Goal: Task Accomplishment & Management: Use online tool/utility

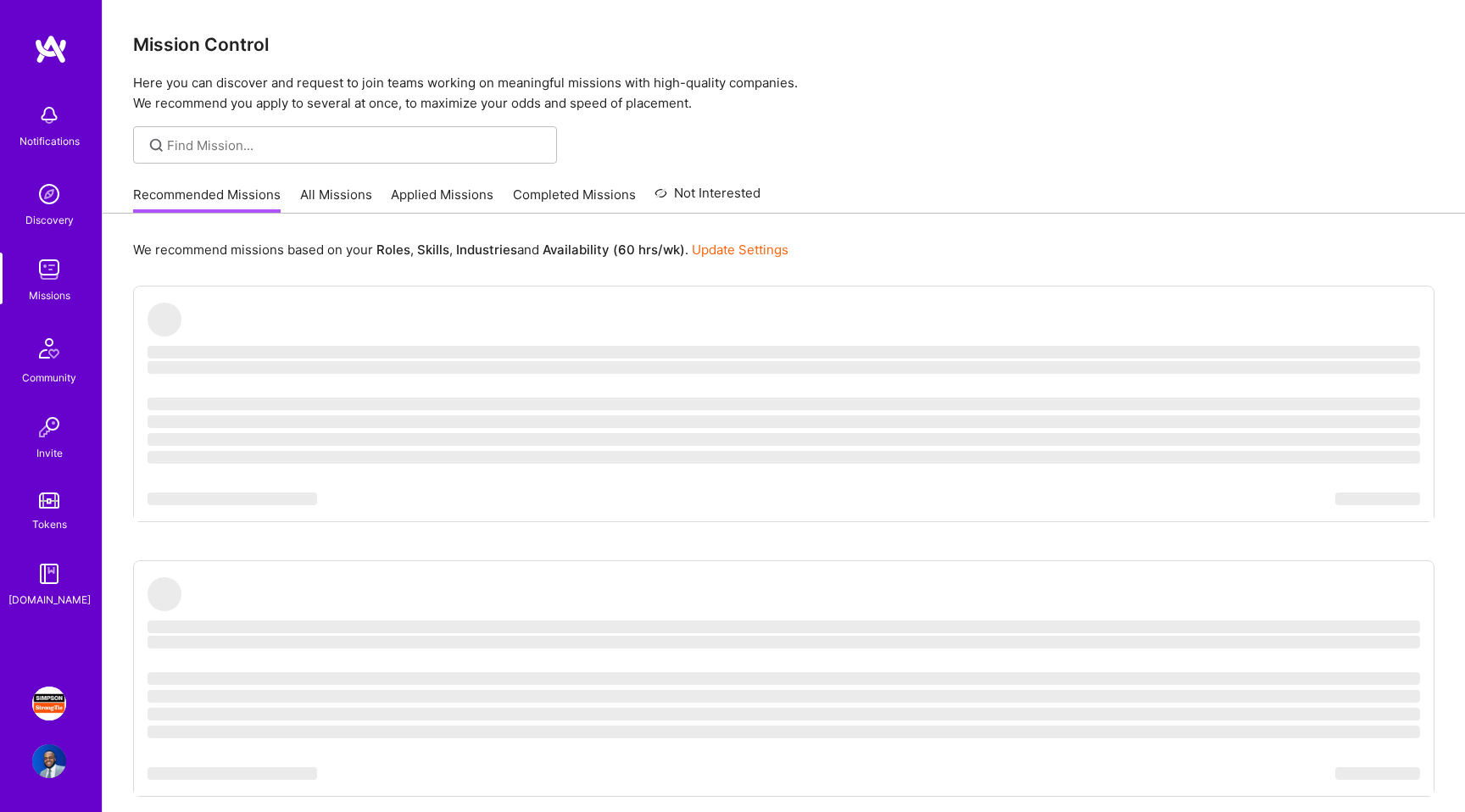
click at [49, 769] on img at bounding box center [49, 761] width 34 height 34
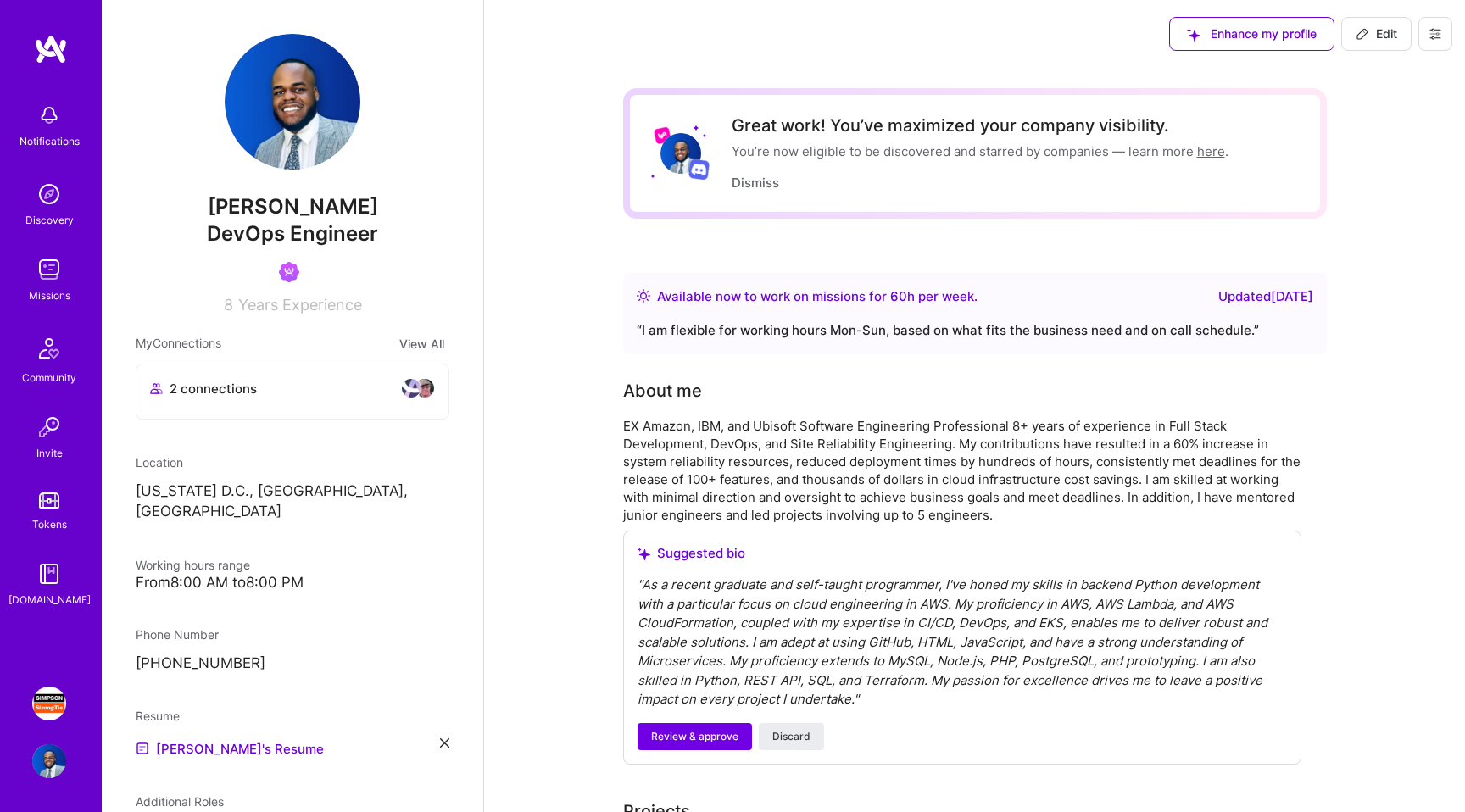
scroll to position [3, 0]
click at [356, 393] on div "2 connections" at bounding box center [293, 386] width 285 height 20
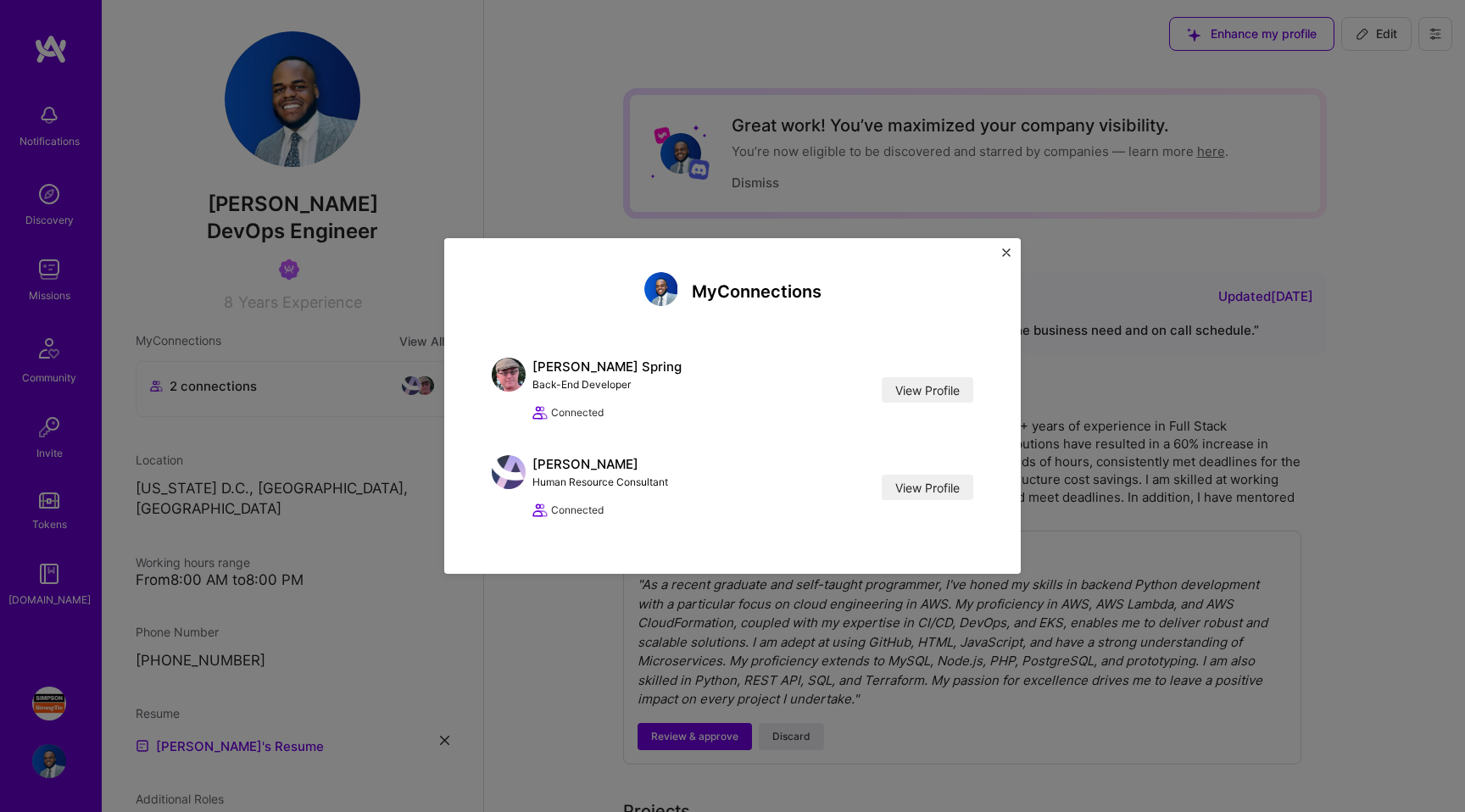
click at [356, 392] on div "My Connections [PERSON_NAME] Spring Back-End Developer View Profile Connected V…" at bounding box center [732, 406] width 1465 height 812
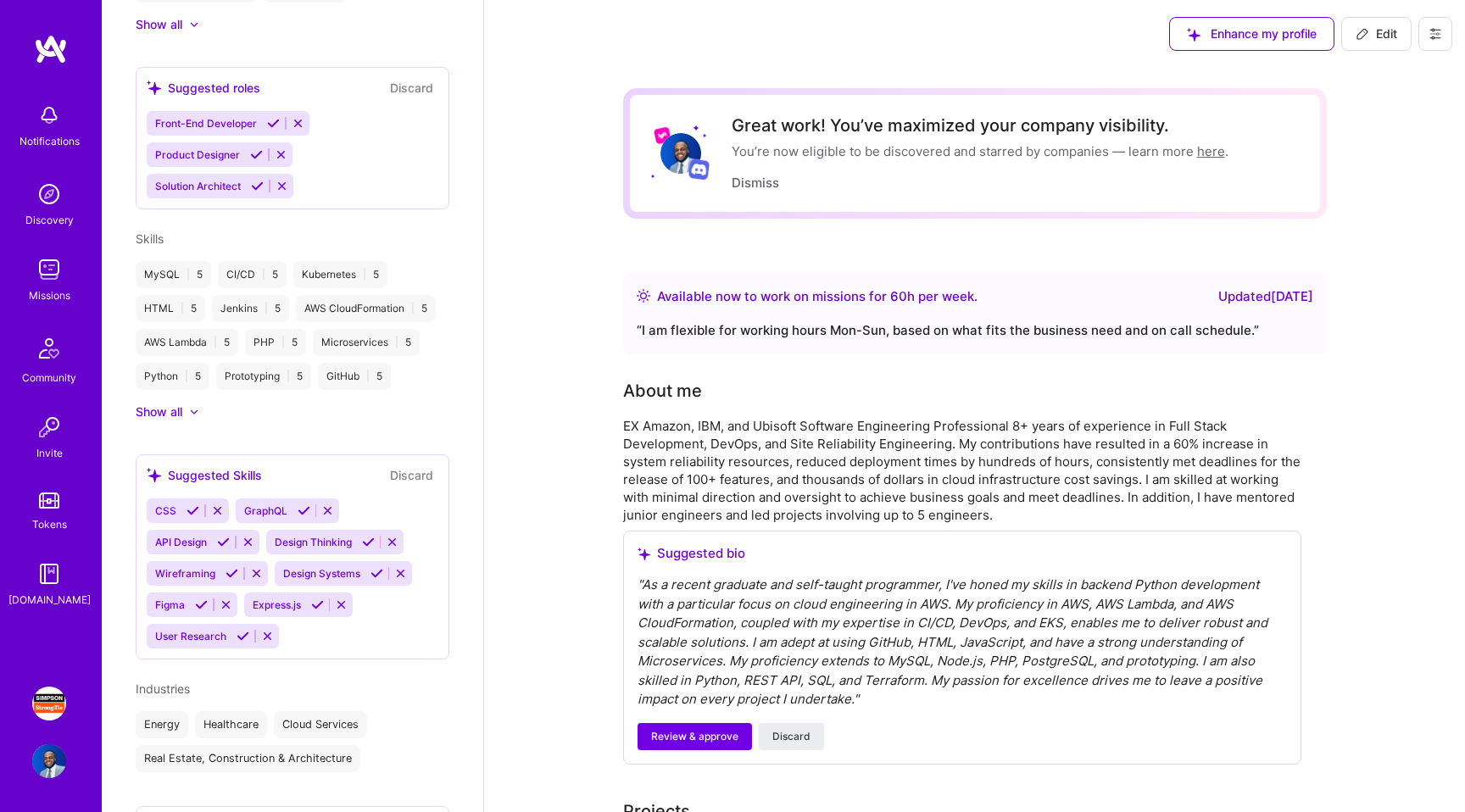
scroll to position [1053, 0]
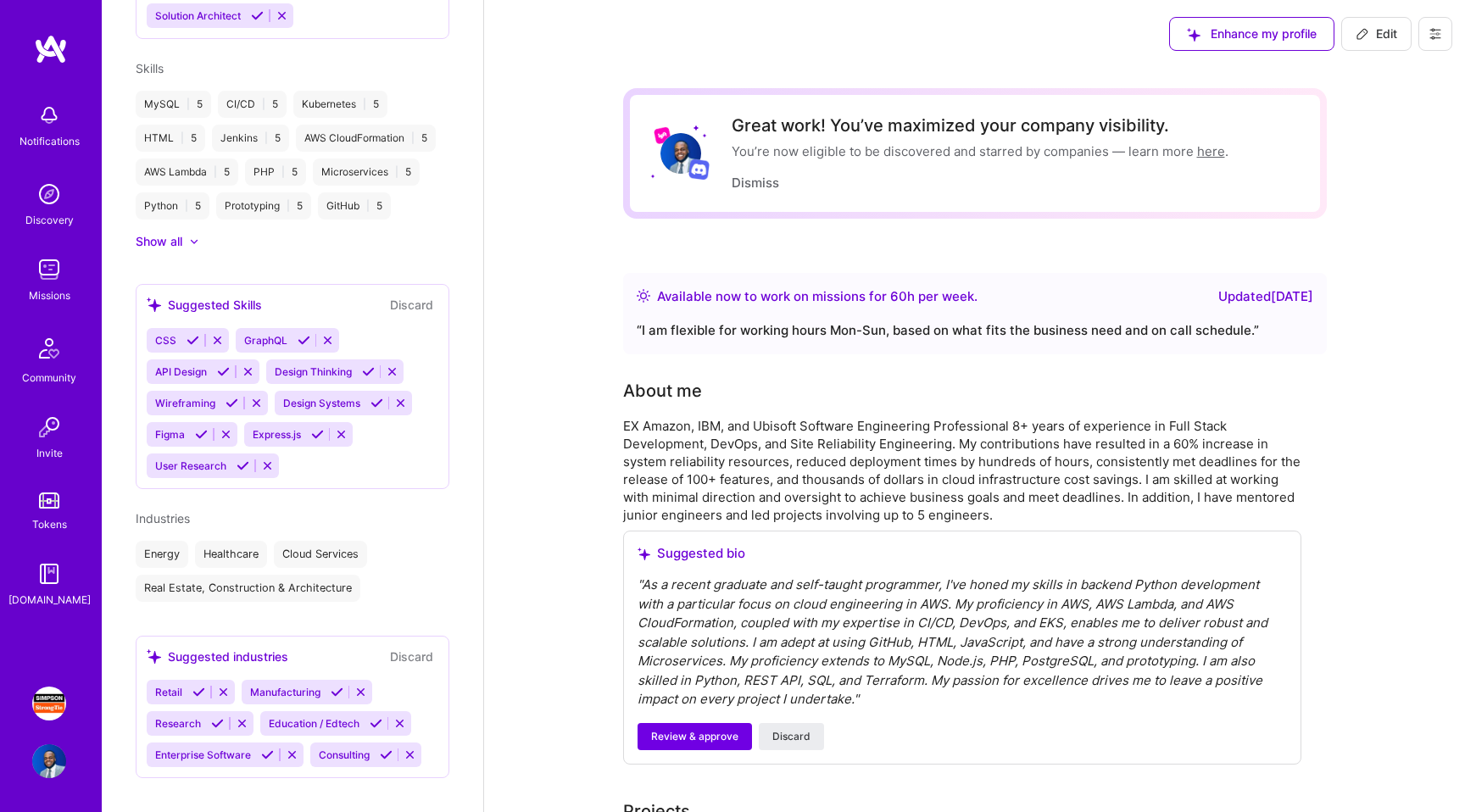
click at [44, 571] on img at bounding box center [49, 574] width 34 height 34
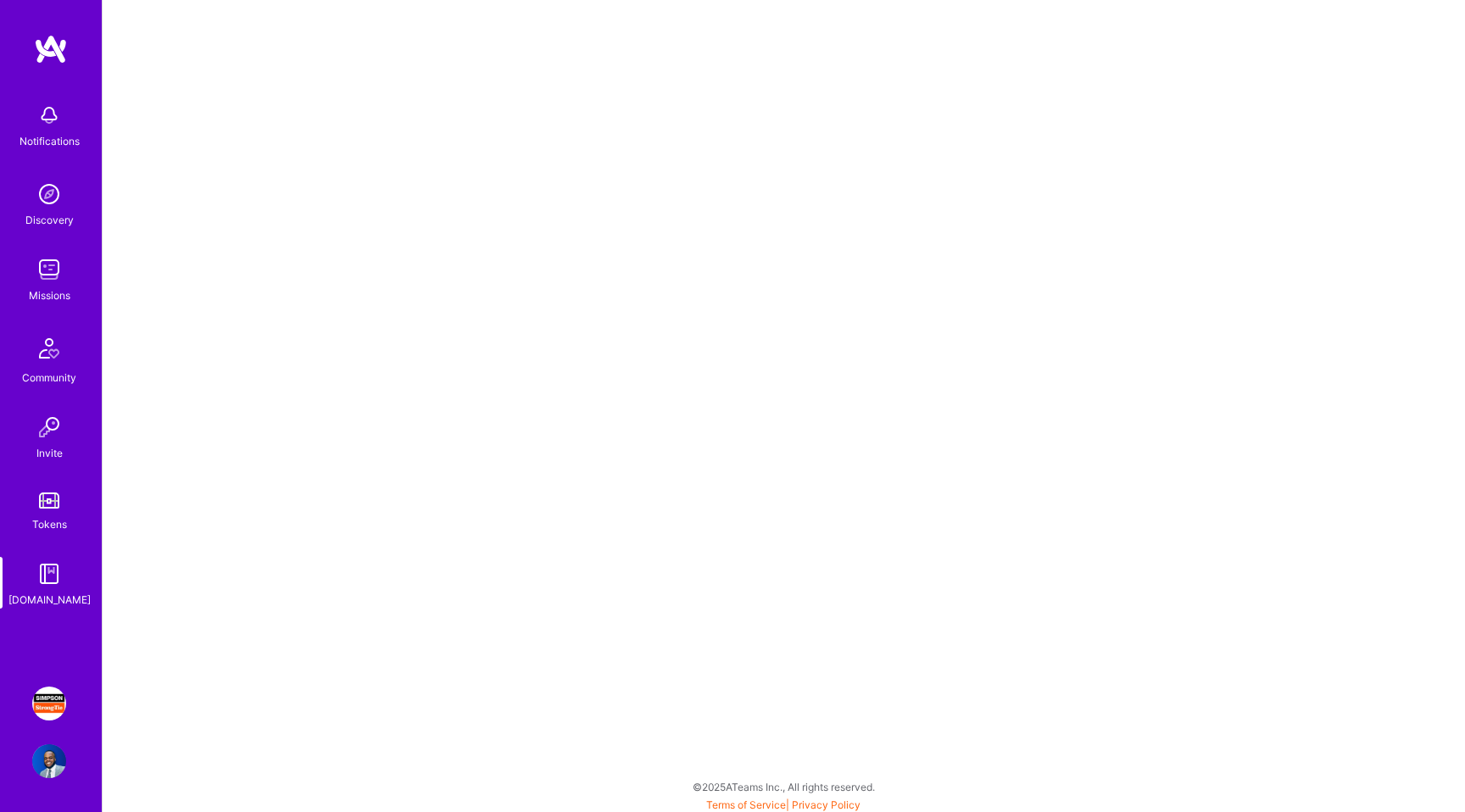
click at [37, 298] on div "Missions" at bounding box center [49, 295] width 42 height 18
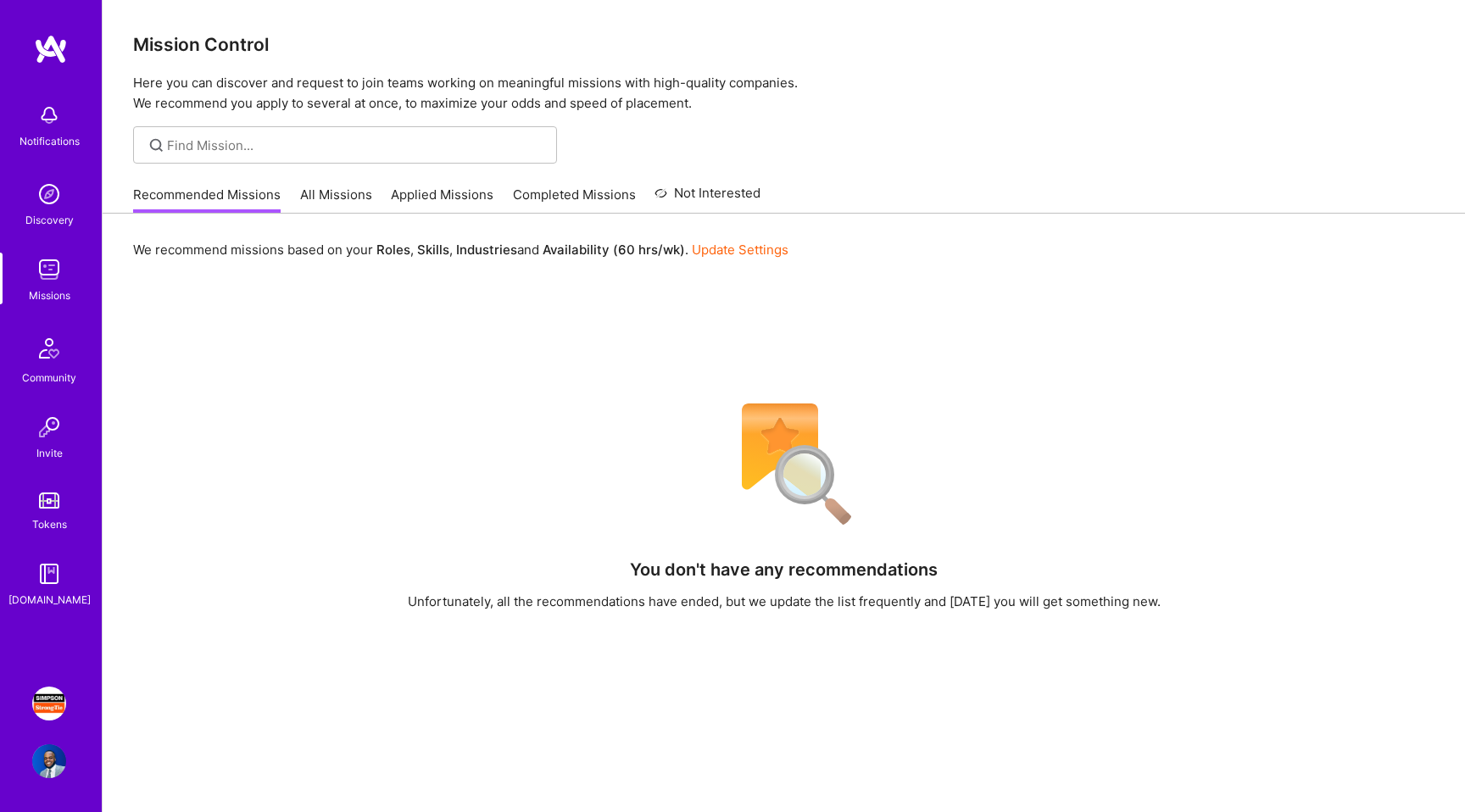
click at [339, 213] on div "Recommended Missions All Missions Applied Missions Completed Missions Not Inter…" at bounding box center [783, 195] width 1363 height 37
click at [337, 199] on link "All Missions" at bounding box center [336, 200] width 72 height 28
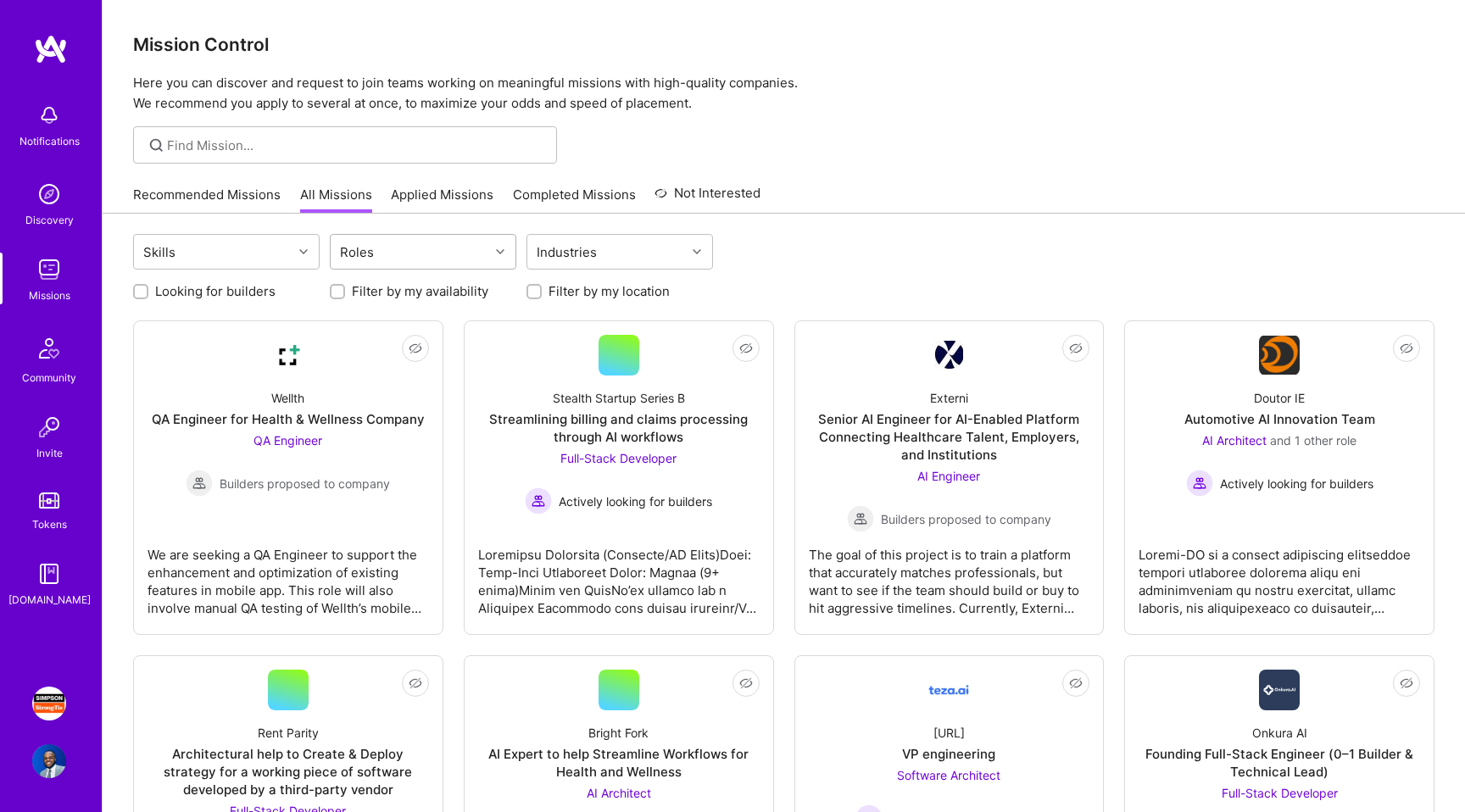
click at [373, 241] on div "Roles" at bounding box center [357, 252] width 43 height 24
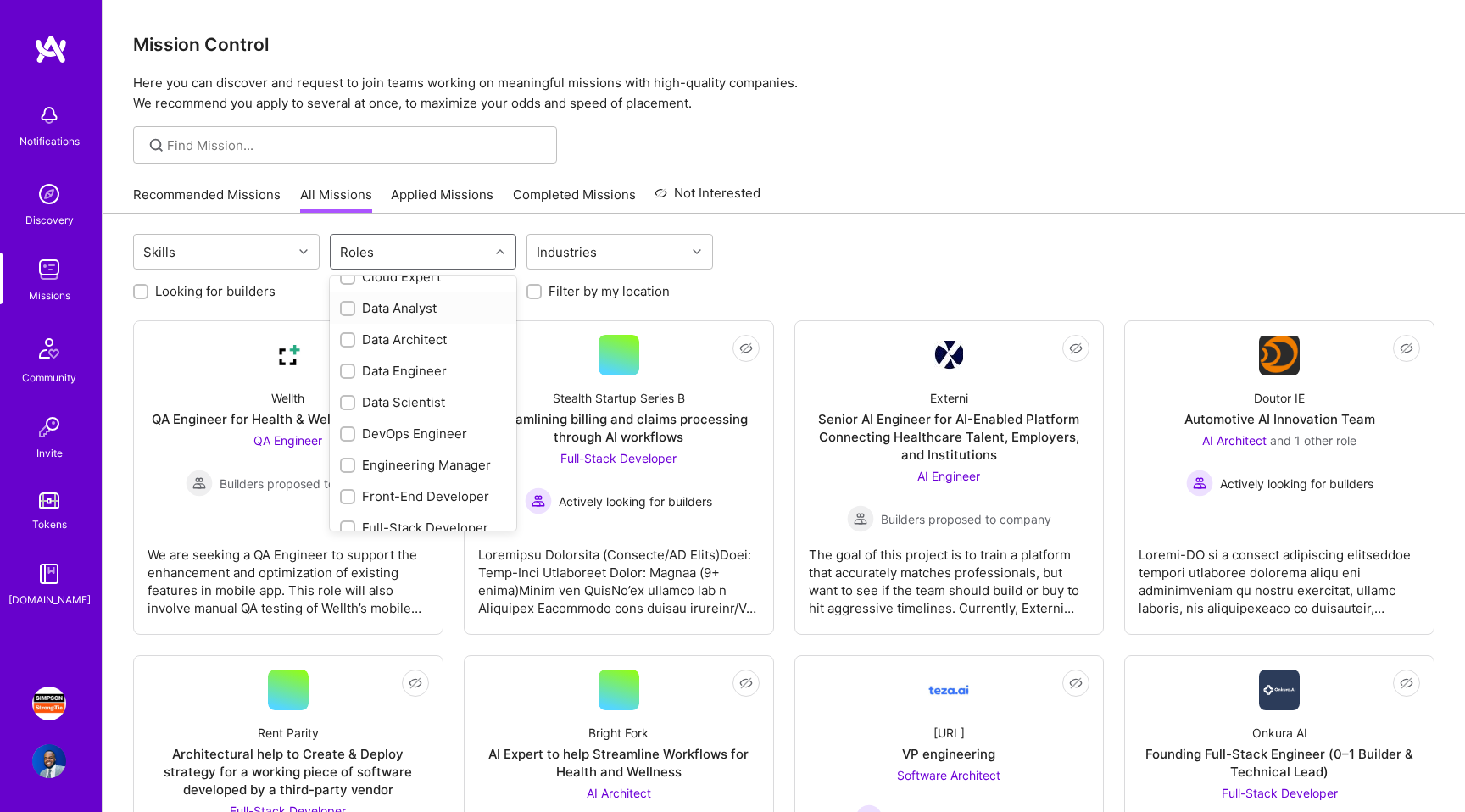
scroll to position [239, 0]
click at [361, 429] on div "DevOps Engineer" at bounding box center [423, 432] width 166 height 18
checkbox input "true"
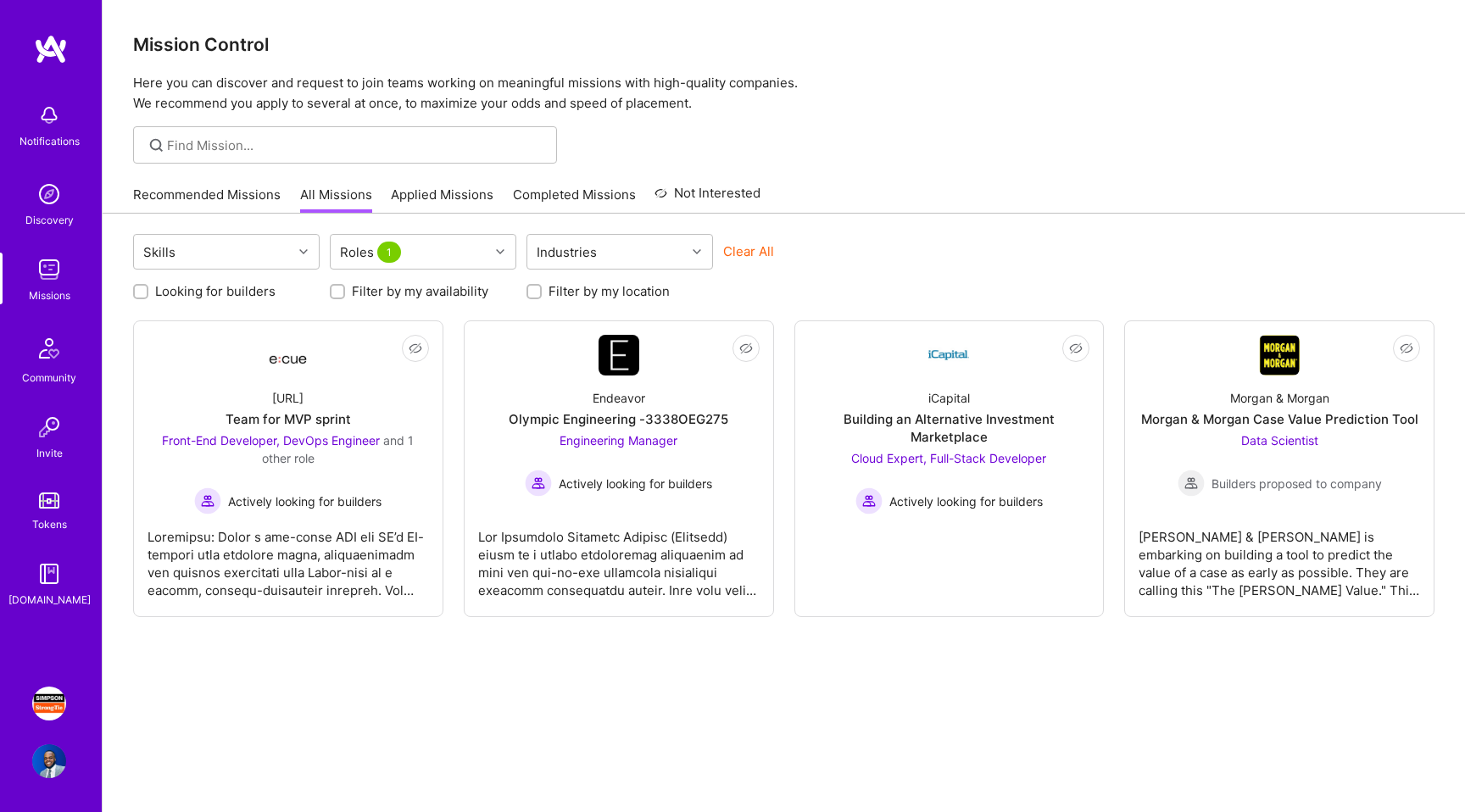
click at [882, 241] on div "Skills Roles 1 Industries Clear All" at bounding box center [783, 254] width 1302 height 40
click at [213, 291] on label "Looking for builders" at bounding box center [215, 291] width 121 height 18
click at [148, 291] on input "Looking for builders" at bounding box center [142, 293] width 12 height 12
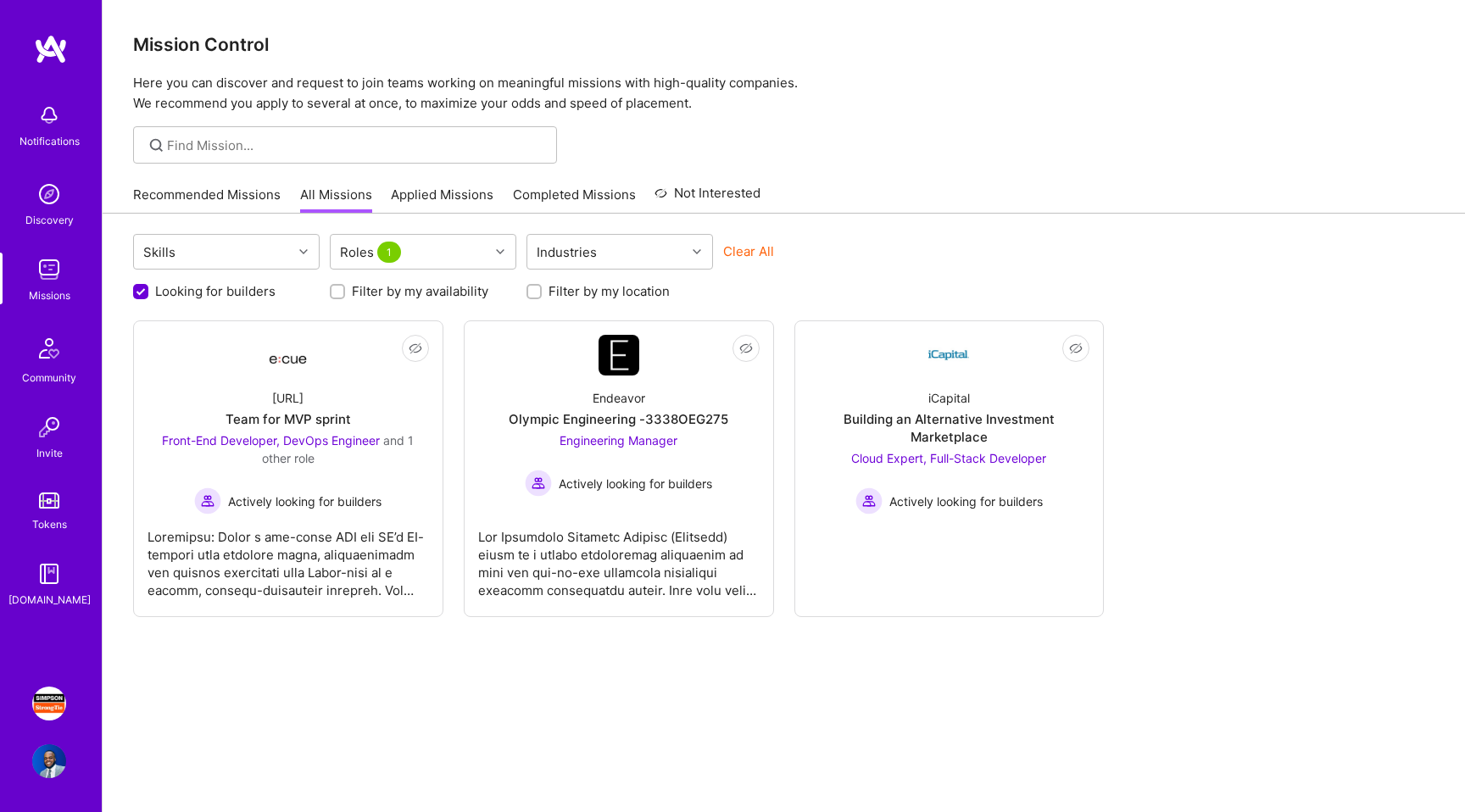
scroll to position [0, 0]
click at [213, 291] on label "Looking for builders" at bounding box center [215, 291] width 121 height 18
click at [150, 291] on input "Looking for builders" at bounding box center [142, 293] width 16 height 16
checkbox input "false"
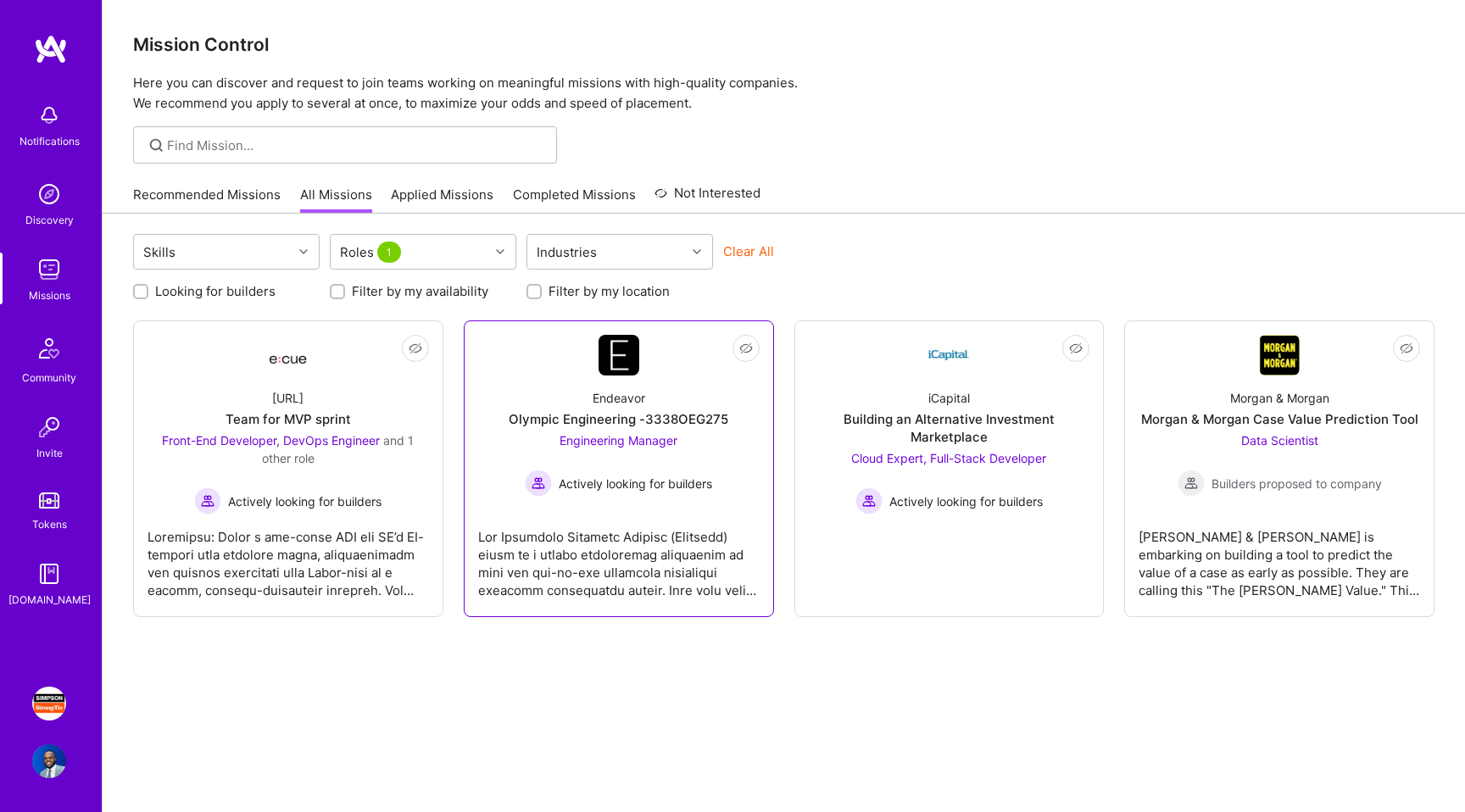
click at [618, 569] on div at bounding box center [619, 558] width 281 height 85
click at [294, 373] on div at bounding box center [288, 355] width 41 height 41
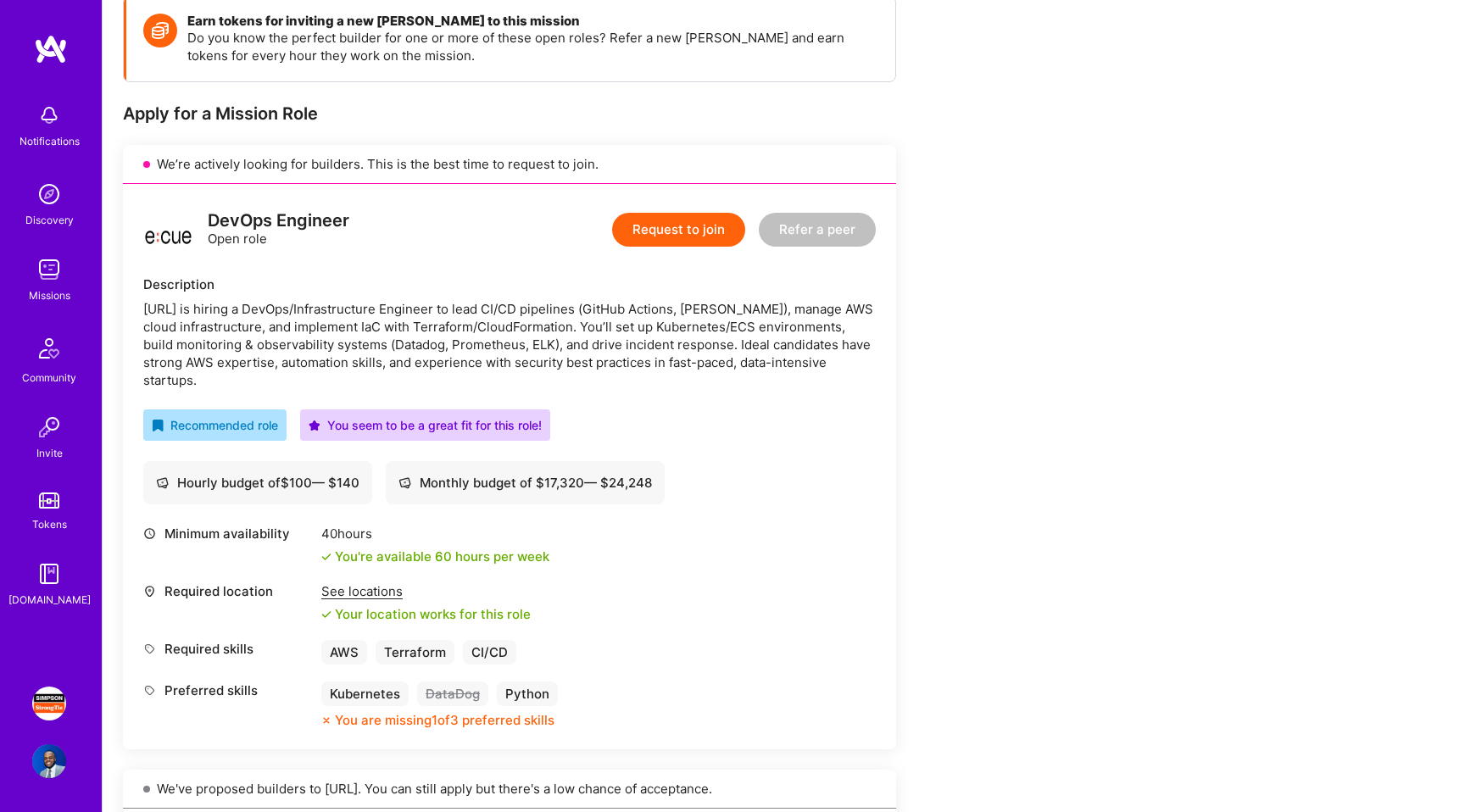
scroll to position [254, 0]
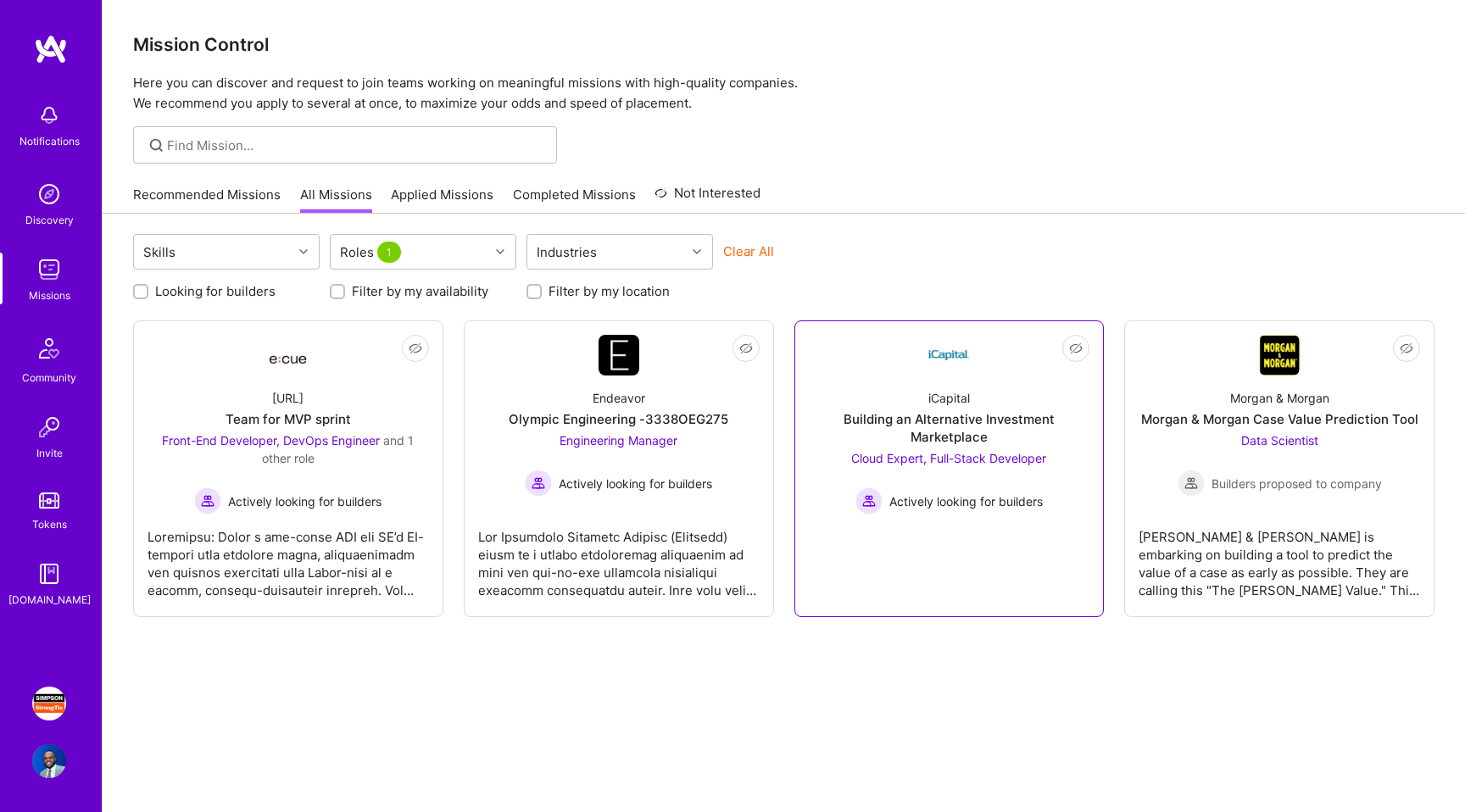
click at [978, 379] on div "iCapital Building an Alternative Investment Marketplace Cloud Expert, Full-Stac…" at bounding box center [950, 446] width 281 height 139
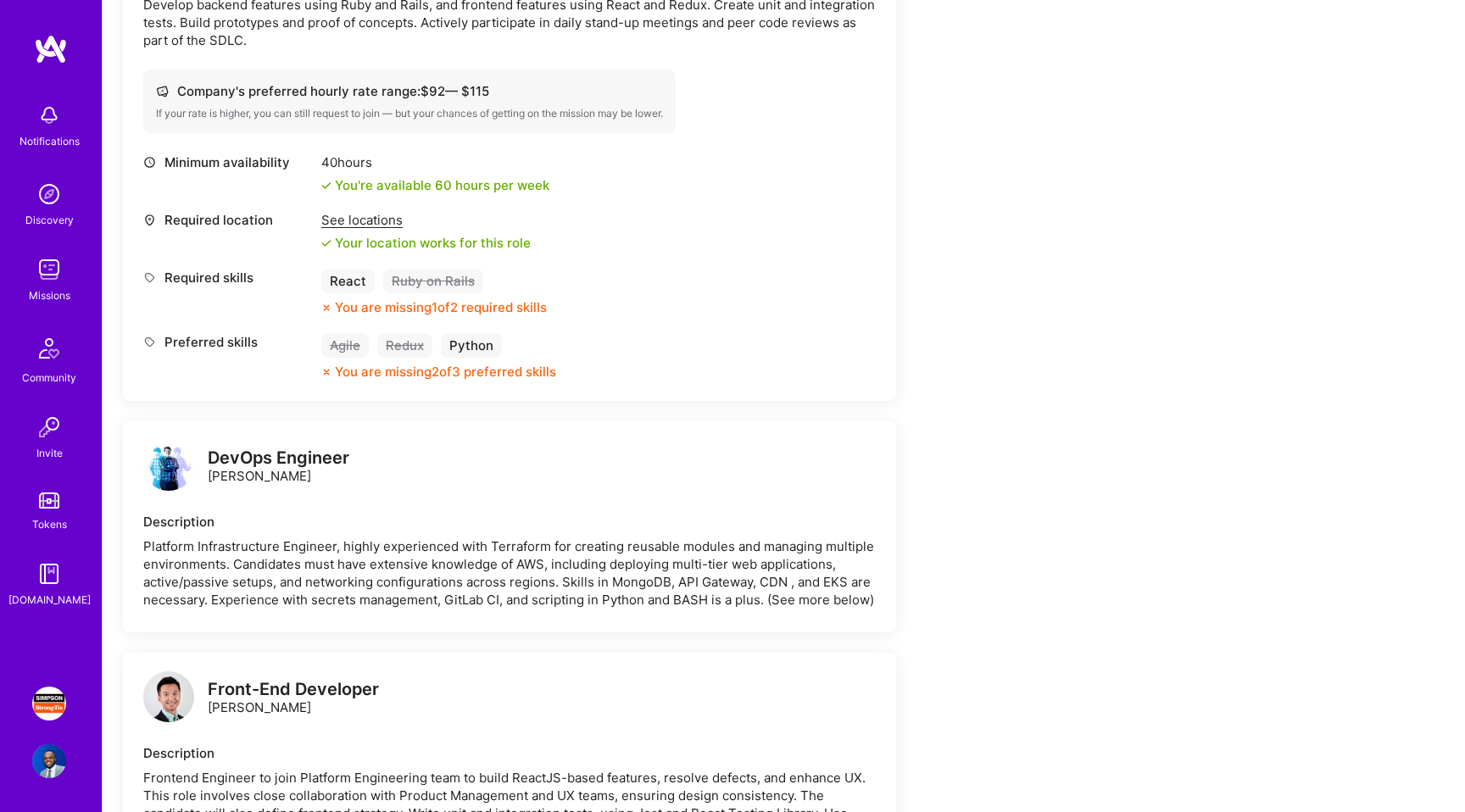
scroll to position [1256, 0]
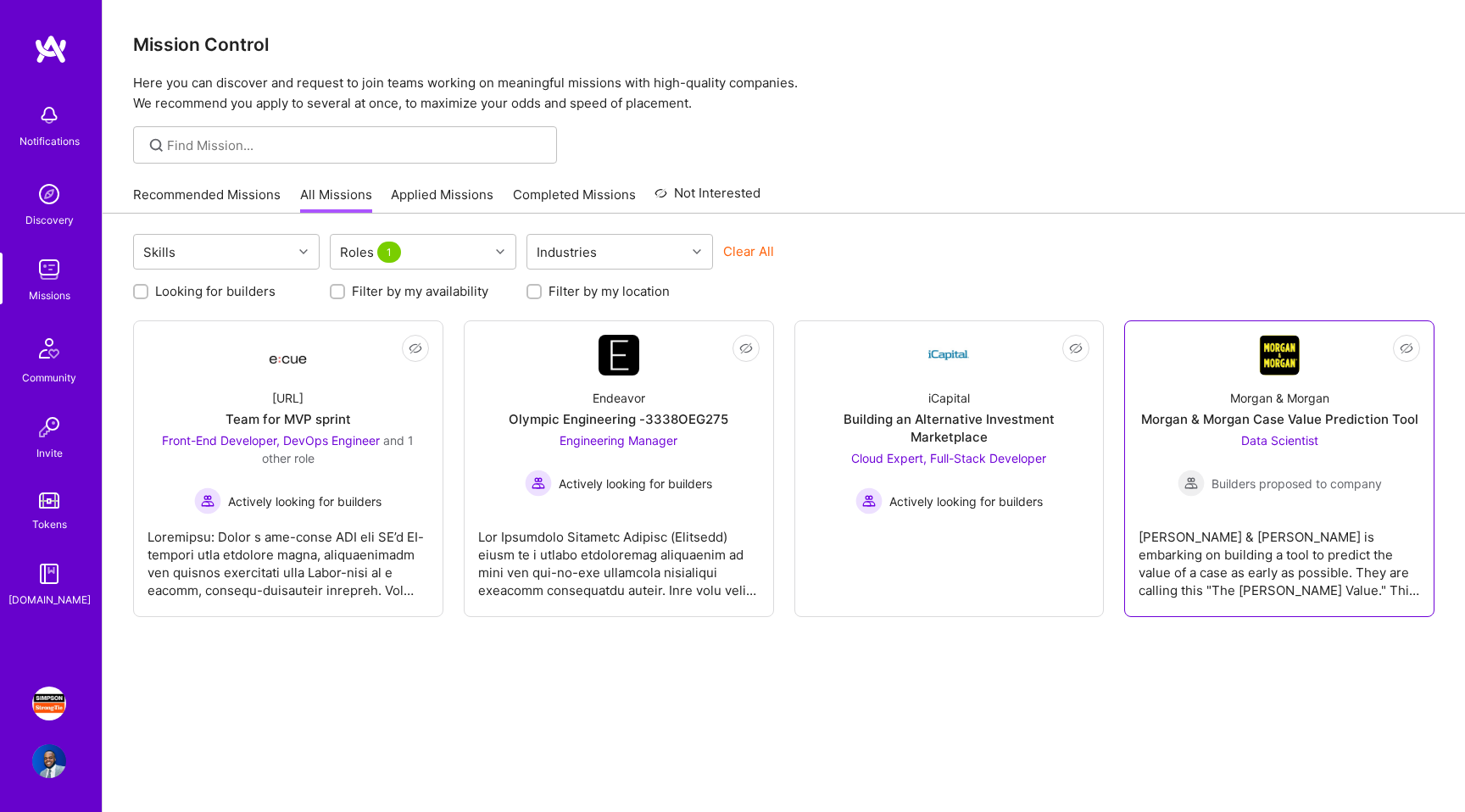
click at [1316, 452] on div "Data Scientist Builders proposed to company" at bounding box center [1279, 464] width 204 height 65
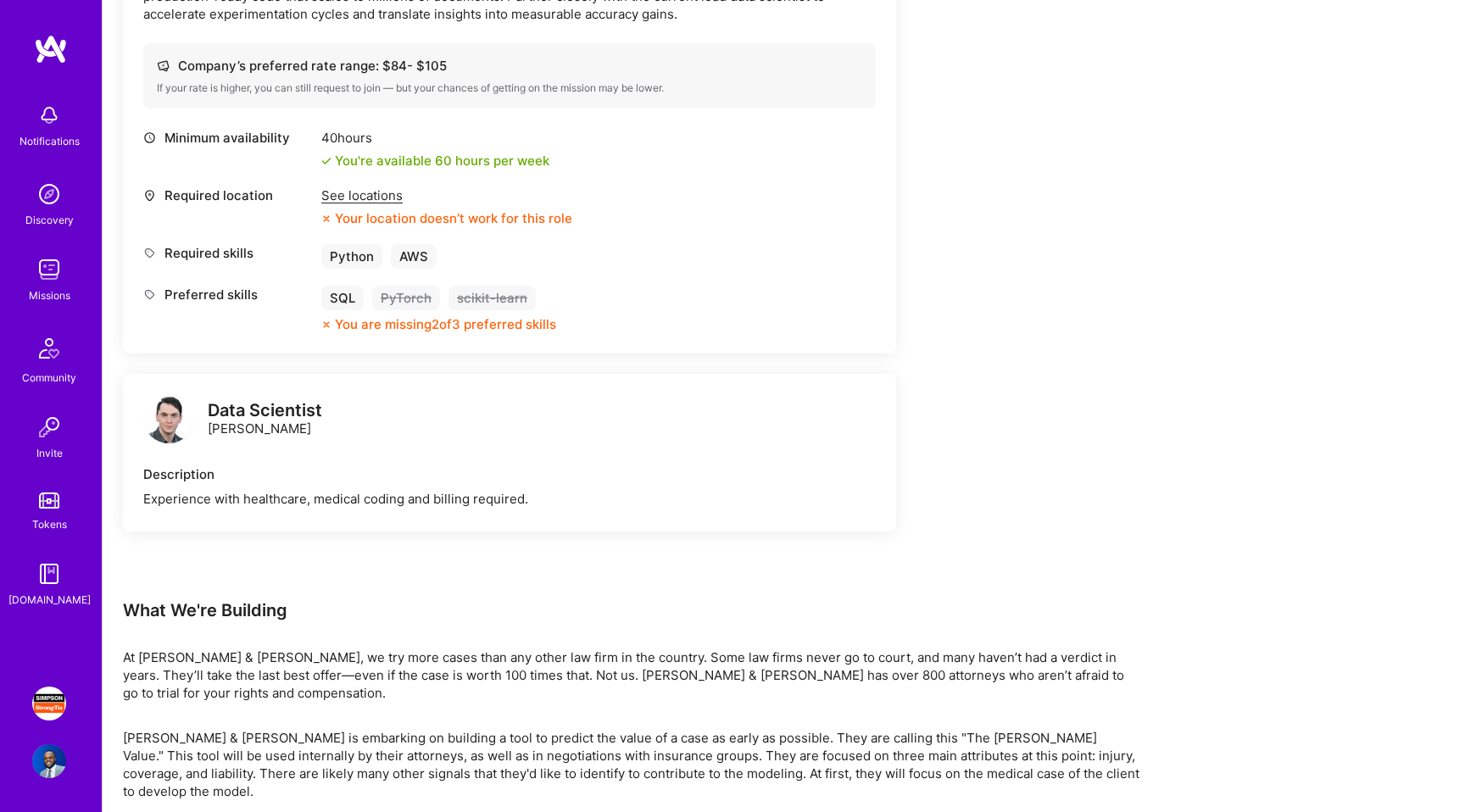
scroll to position [604, 0]
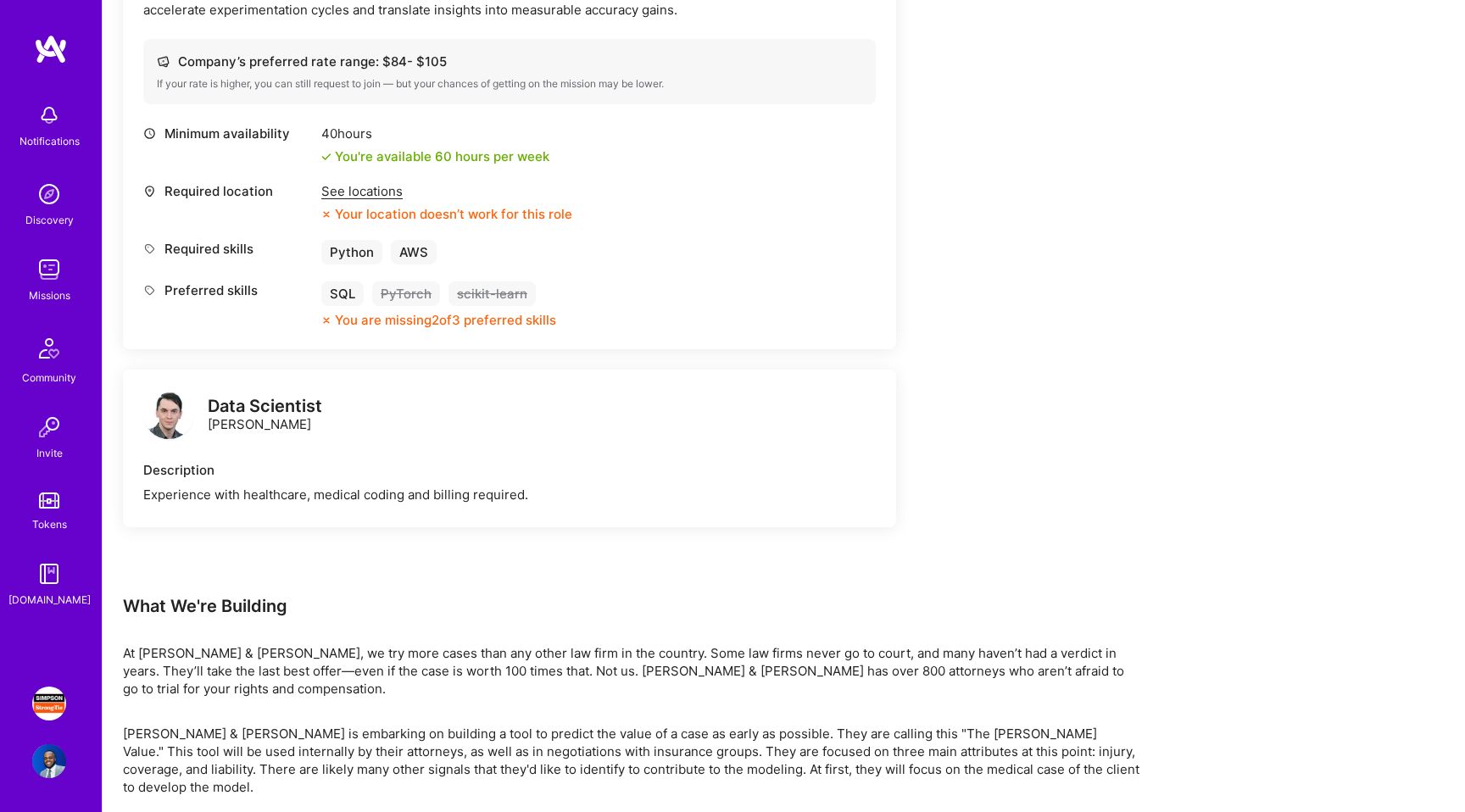
click at [43, 271] on img at bounding box center [49, 269] width 34 height 34
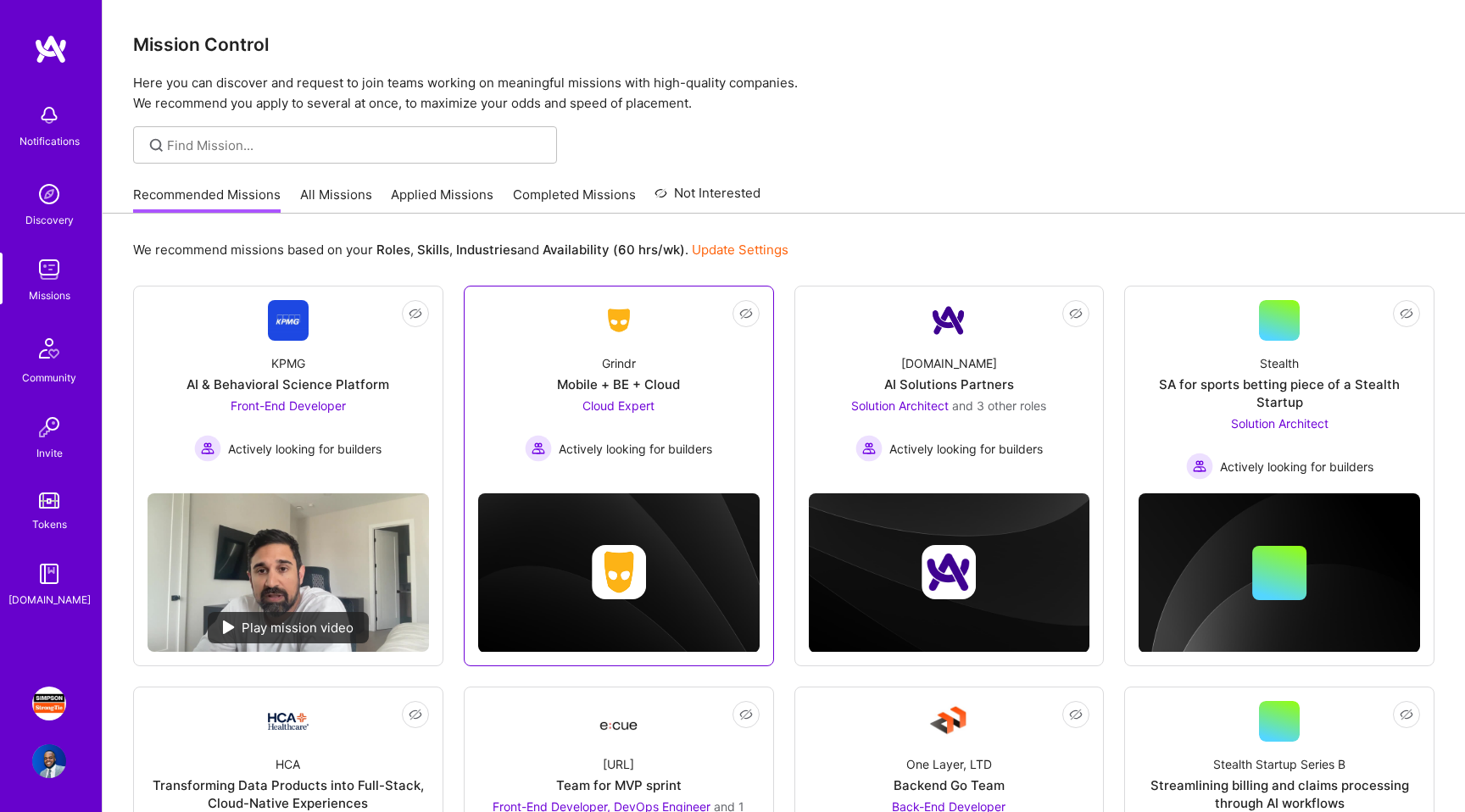
click at [576, 432] on div "Cloud Expert Actively looking for builders" at bounding box center [618, 429] width 188 height 65
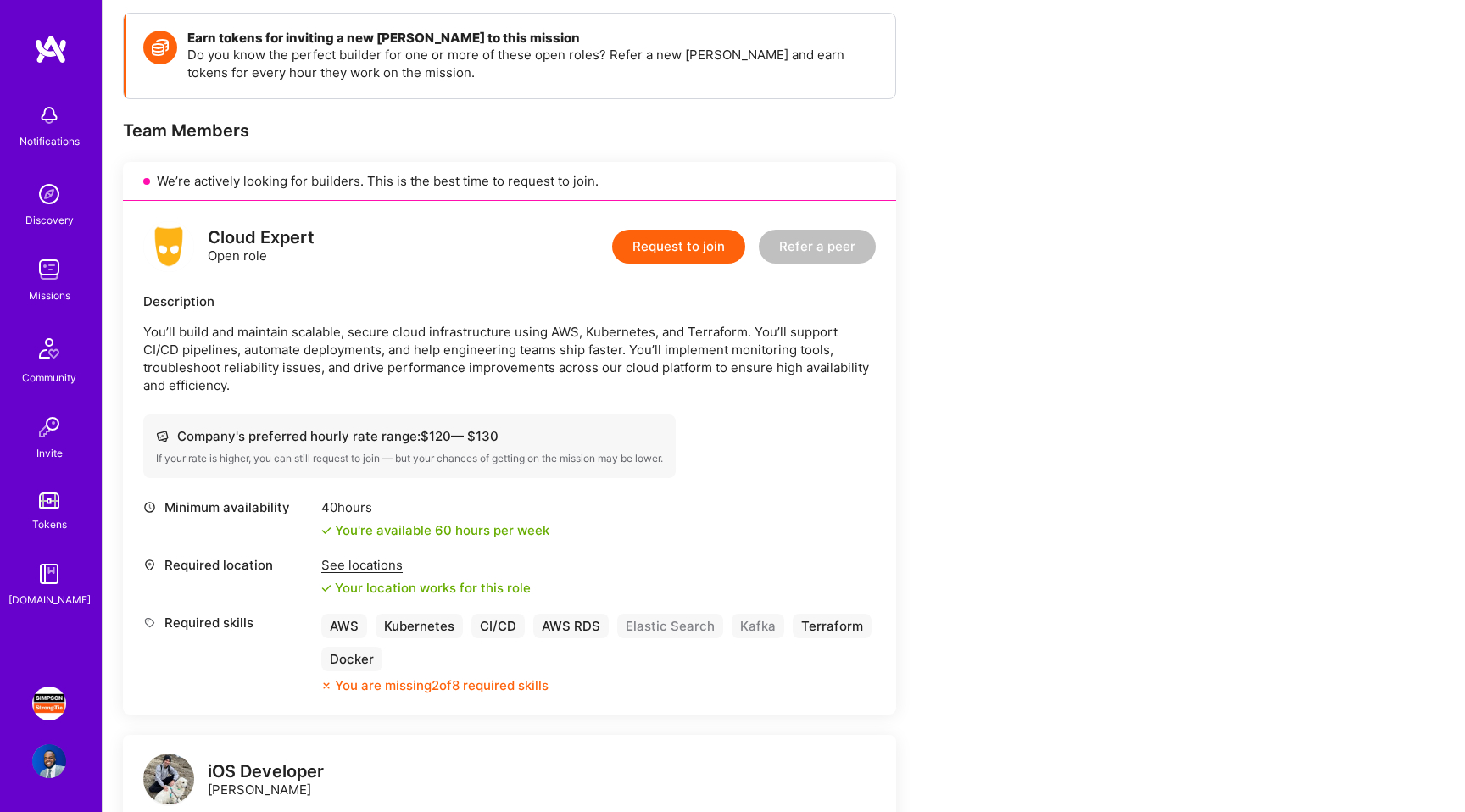
scroll to position [543, 0]
